Goal: Transaction & Acquisition: Book appointment/travel/reservation

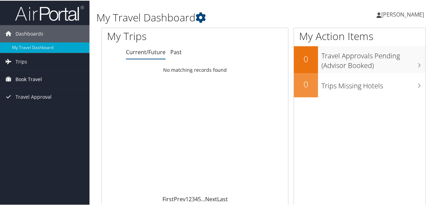
click at [39, 78] on span "Book Travel" at bounding box center [28, 78] width 27 height 17
click at [18, 78] on span "Book Travel" at bounding box center [28, 78] width 27 height 17
click at [11, 61] on icon at bounding box center [8, 60] width 10 height 10
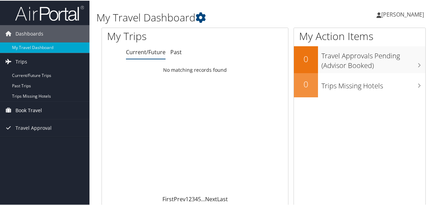
click at [8, 110] on icon at bounding box center [8, 109] width 10 height 10
click at [22, 110] on span "Book Travel" at bounding box center [28, 109] width 27 height 17
click at [18, 62] on span "Trips" at bounding box center [21, 60] width 12 height 17
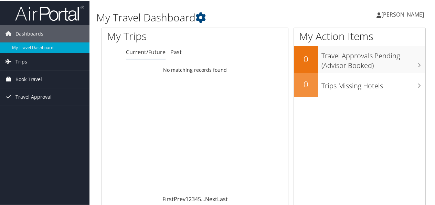
click at [14, 77] on link "Book Travel" at bounding box center [45, 78] width 90 height 17
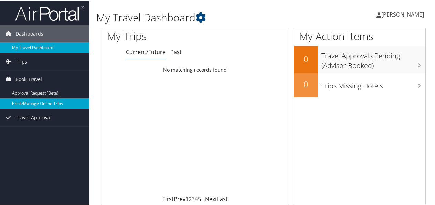
click at [22, 100] on link "Book/Manage Online Trips" at bounding box center [45, 102] width 90 height 10
click at [38, 102] on link "Book/Manage Online Trips" at bounding box center [45, 102] width 90 height 10
